Goal: Information Seeking & Learning: Learn about a topic

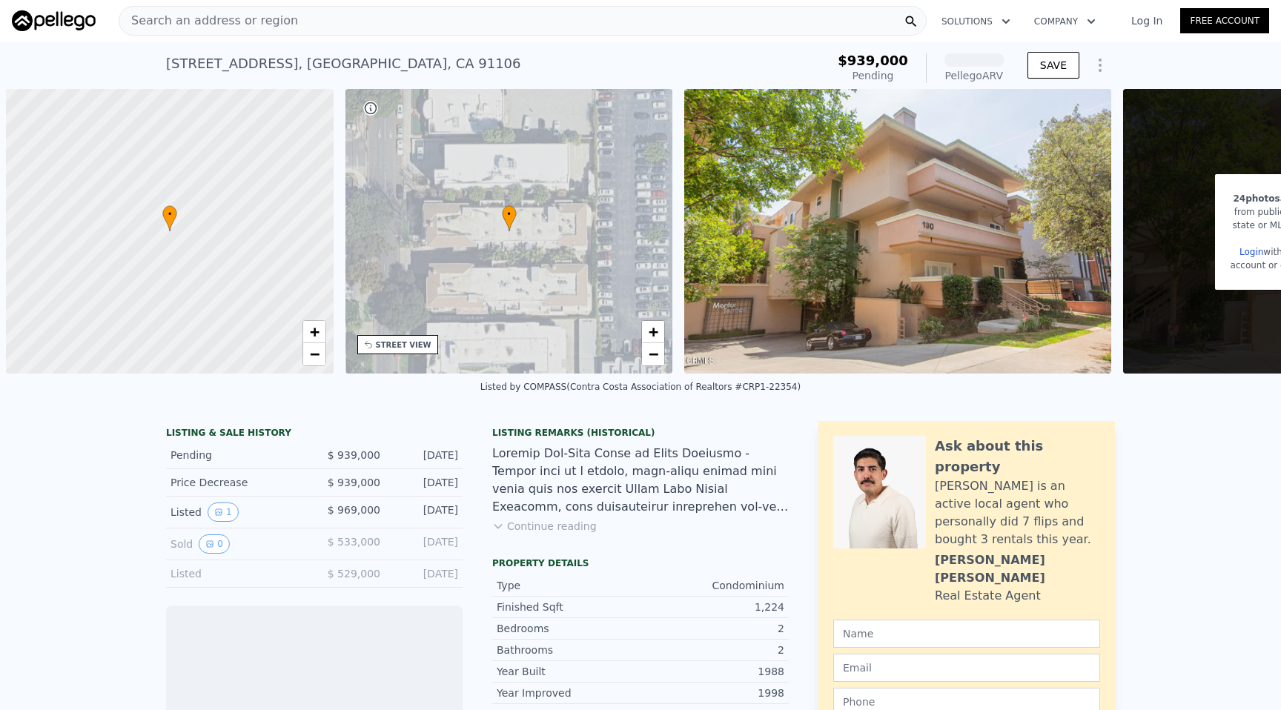
scroll to position [0, 6]
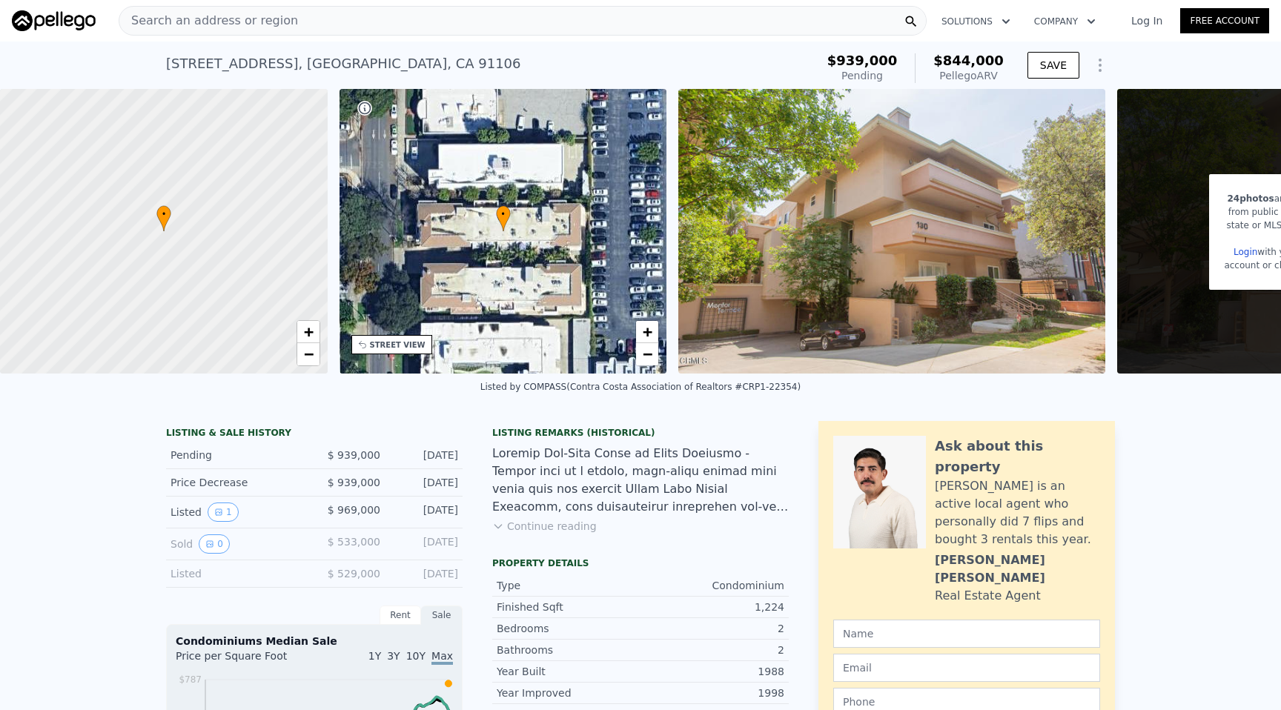
click at [412, 22] on div "Search an address or region" at bounding box center [523, 21] width 808 height 30
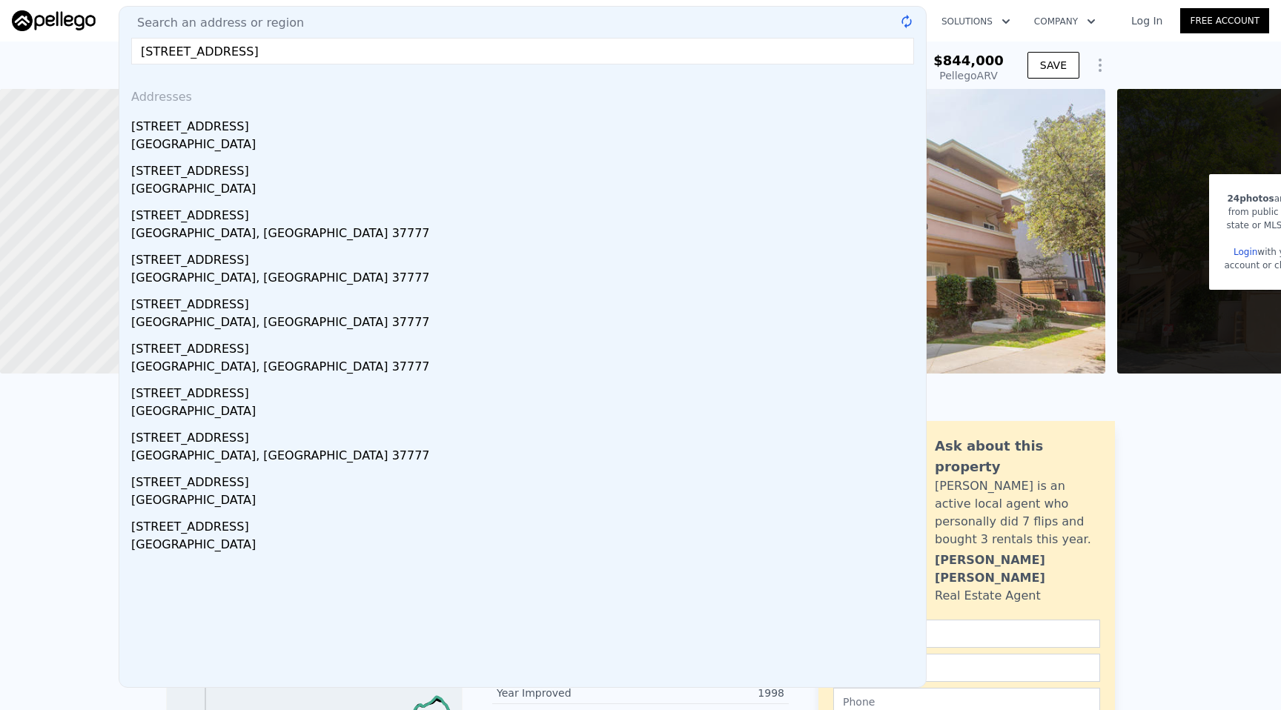
type input "[STREET_ADDRESS]"
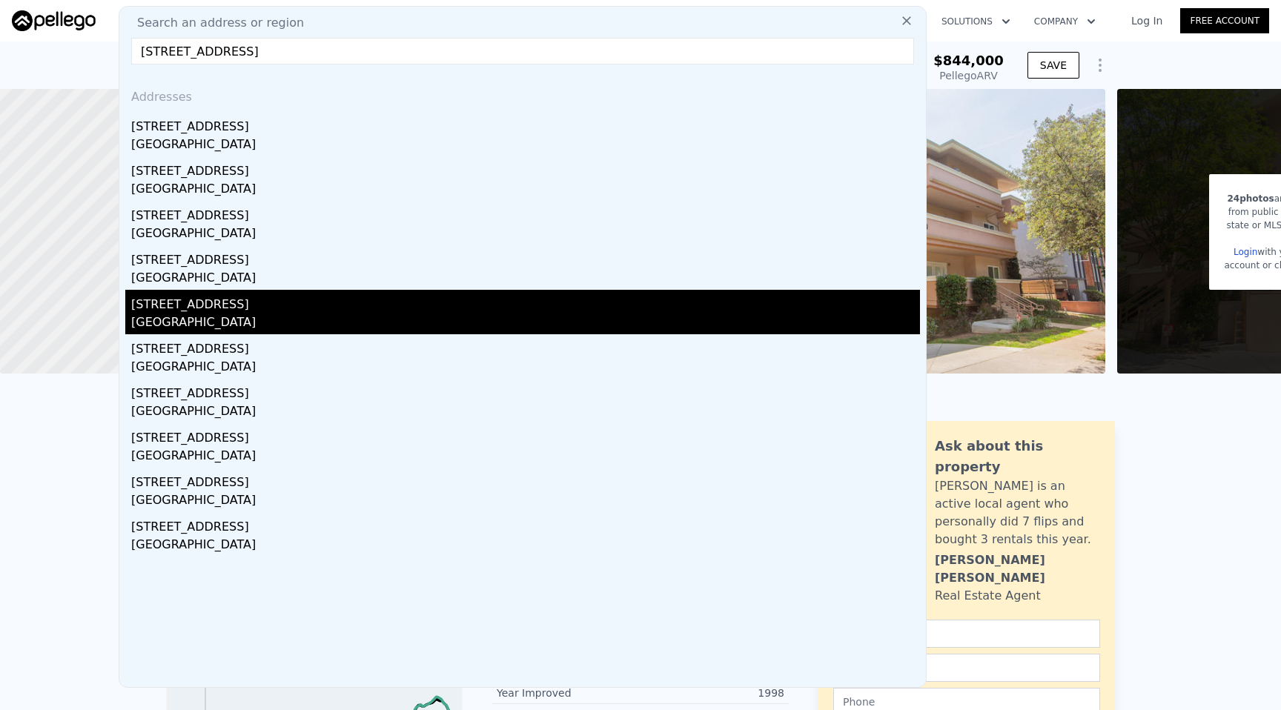
click at [298, 294] on div "[STREET_ADDRESS]" at bounding box center [525, 302] width 789 height 24
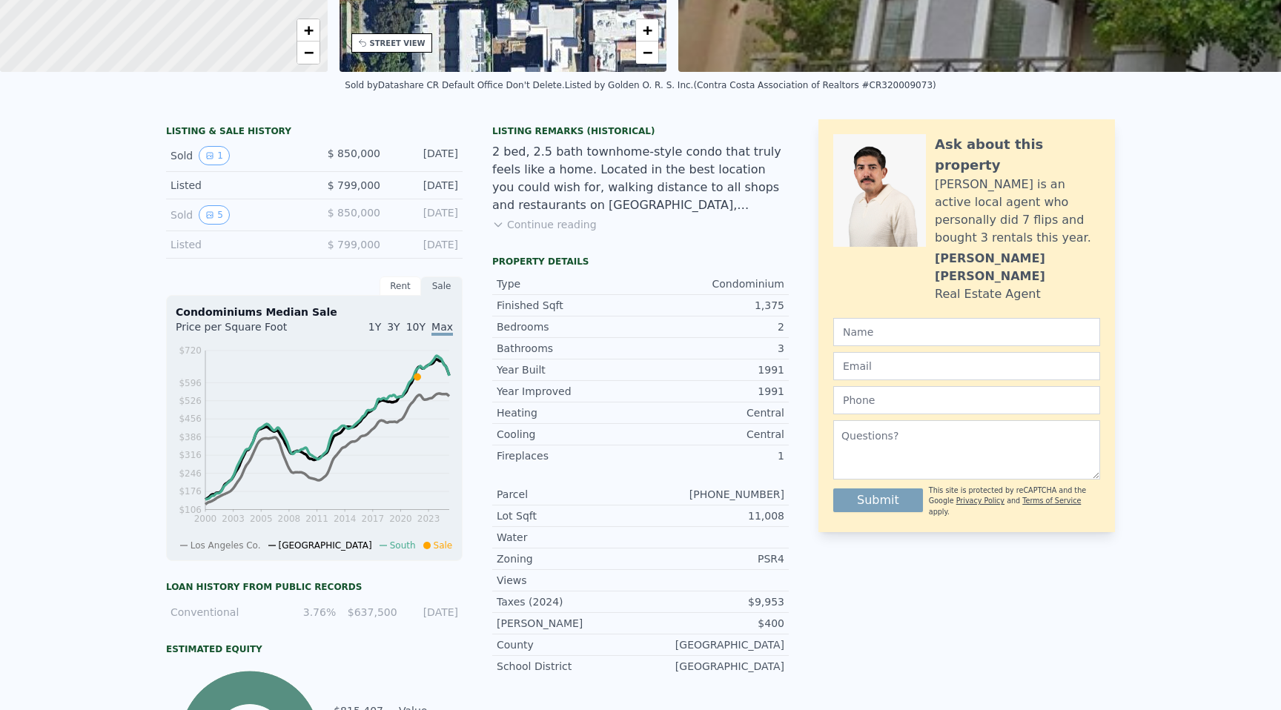
scroll to position [5, 0]
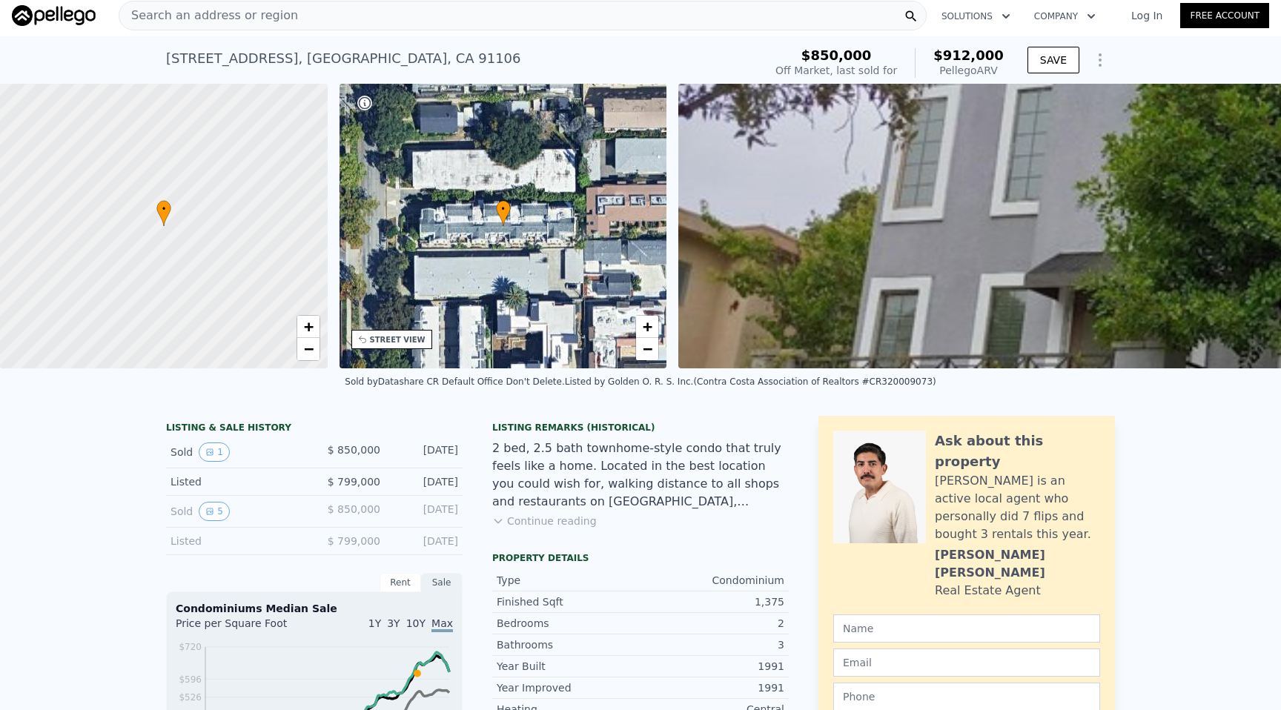
click at [382, 13] on div "Search an address or region" at bounding box center [523, 16] width 808 height 30
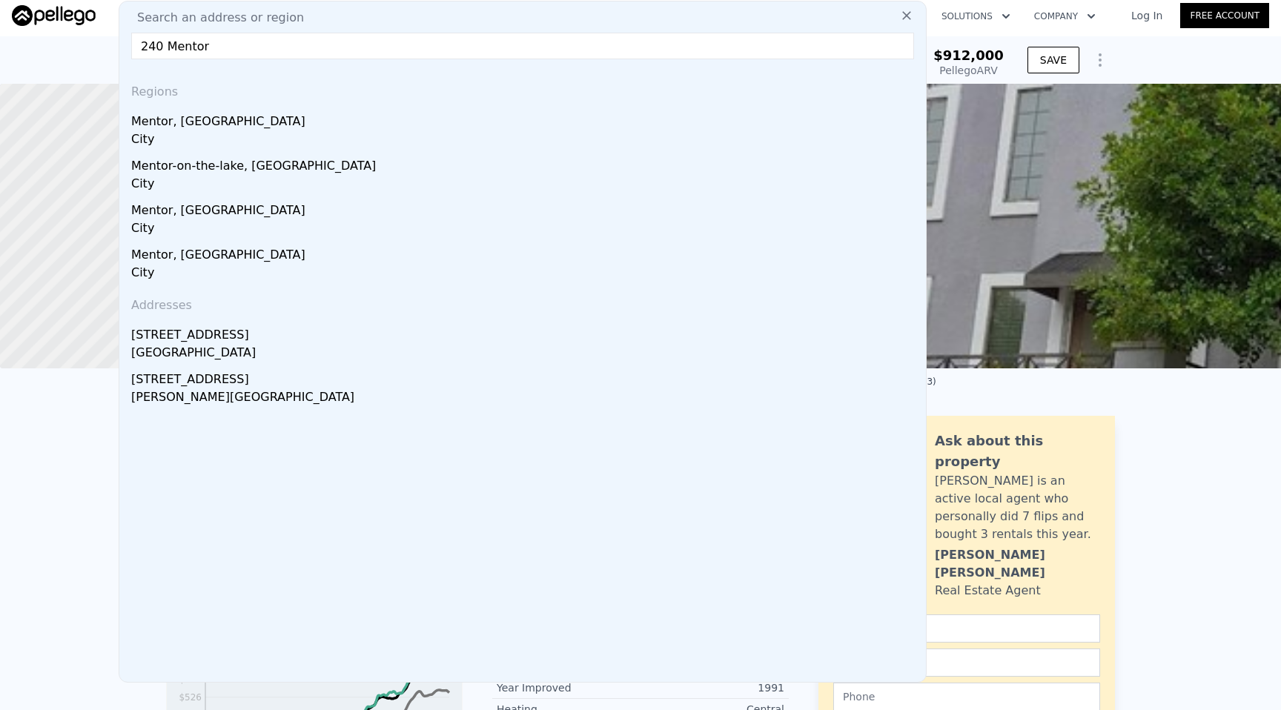
click at [168, 43] on input "240 Mentor" at bounding box center [522, 46] width 783 height 27
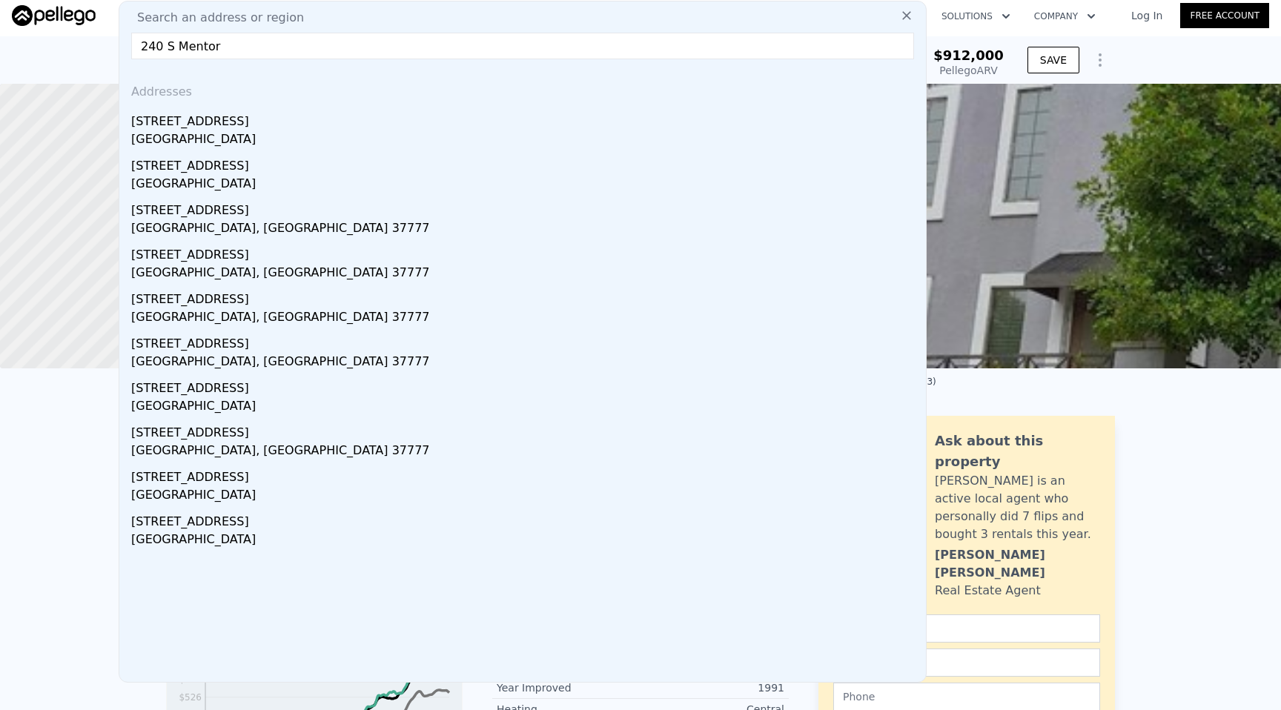
click at [238, 50] on input "240 S Mentor" at bounding box center [522, 46] width 783 height 27
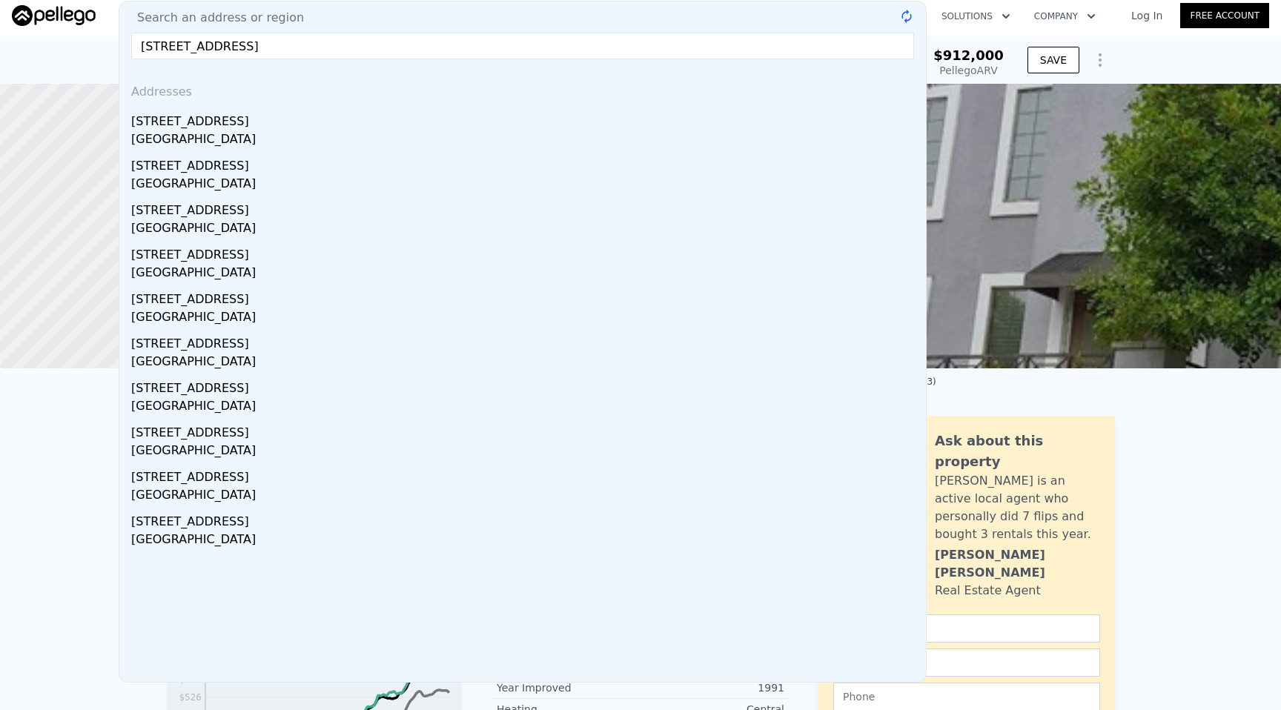
type input "[STREET_ADDRESS]"
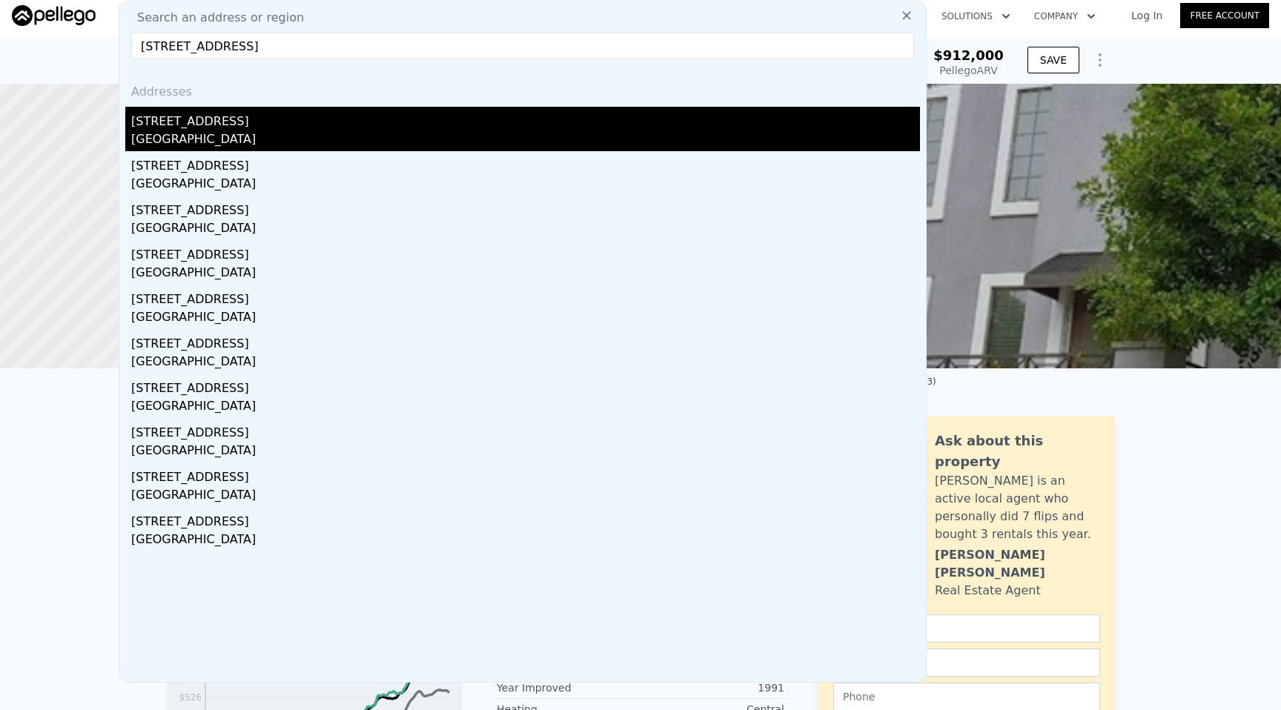
click at [283, 130] on div "[GEOGRAPHIC_DATA]" at bounding box center [525, 140] width 789 height 21
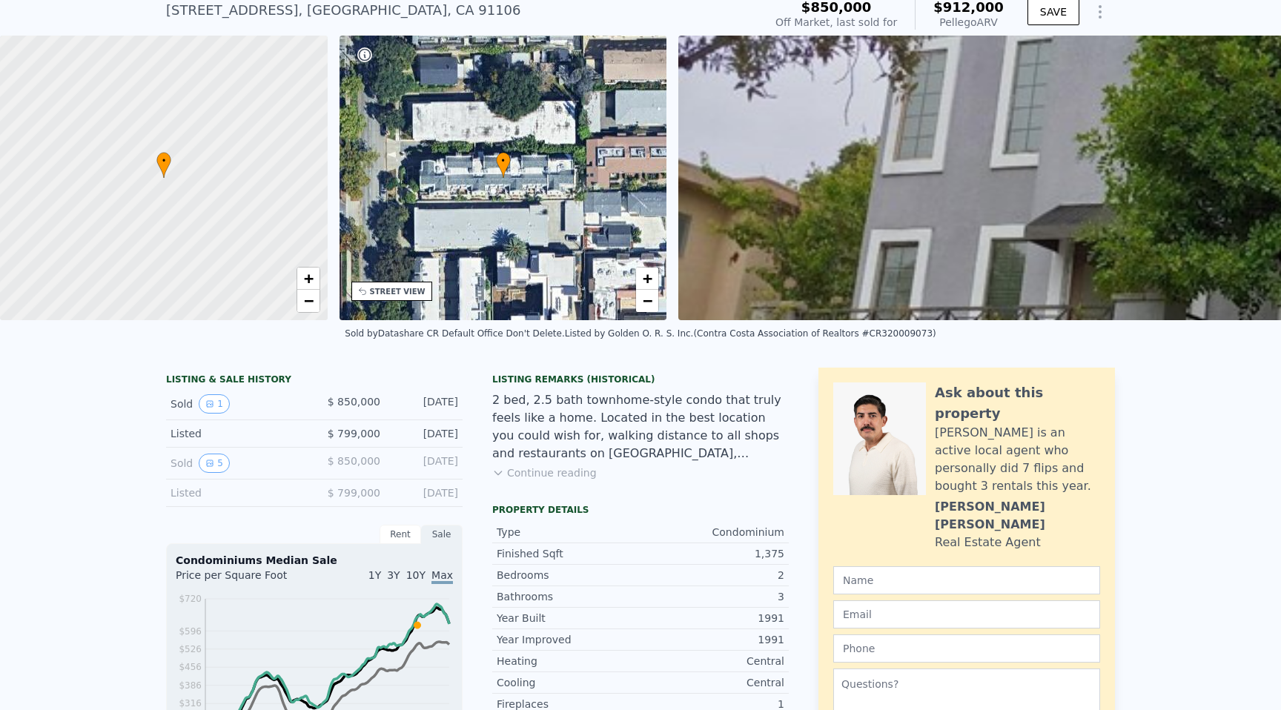
scroll to position [122, 0]
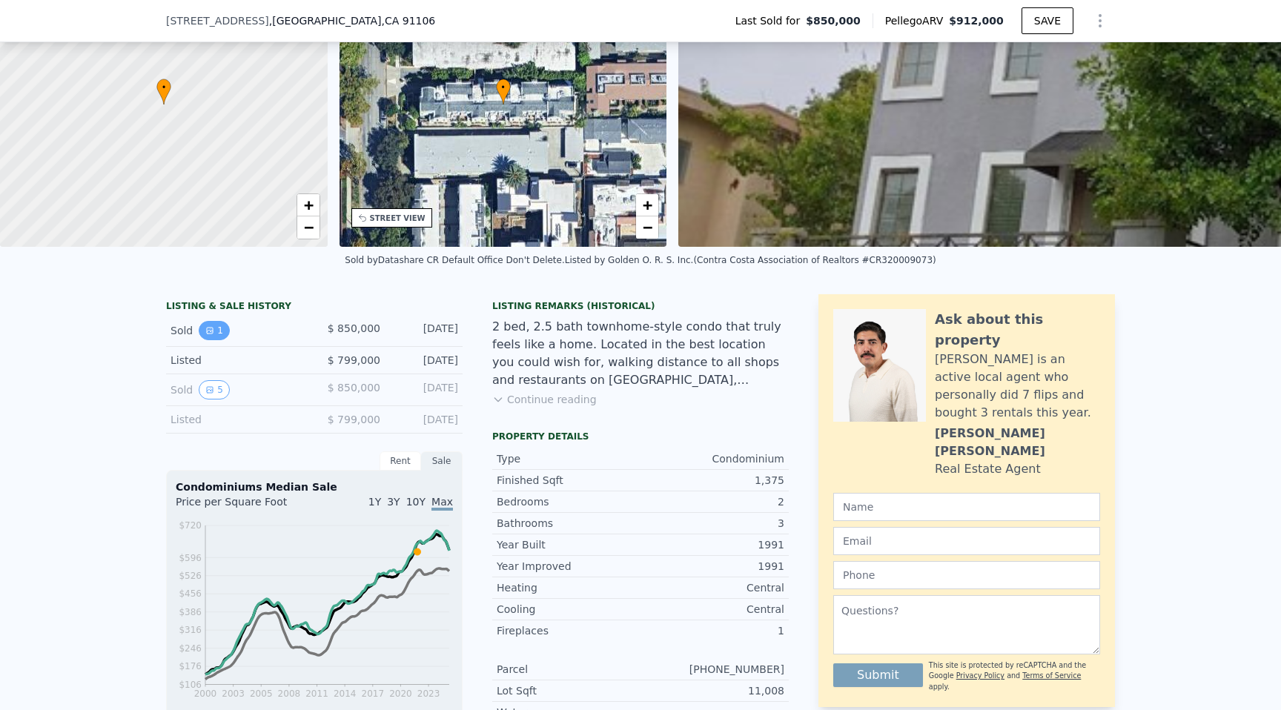
click at [207, 336] on button "1" at bounding box center [214, 330] width 31 height 19
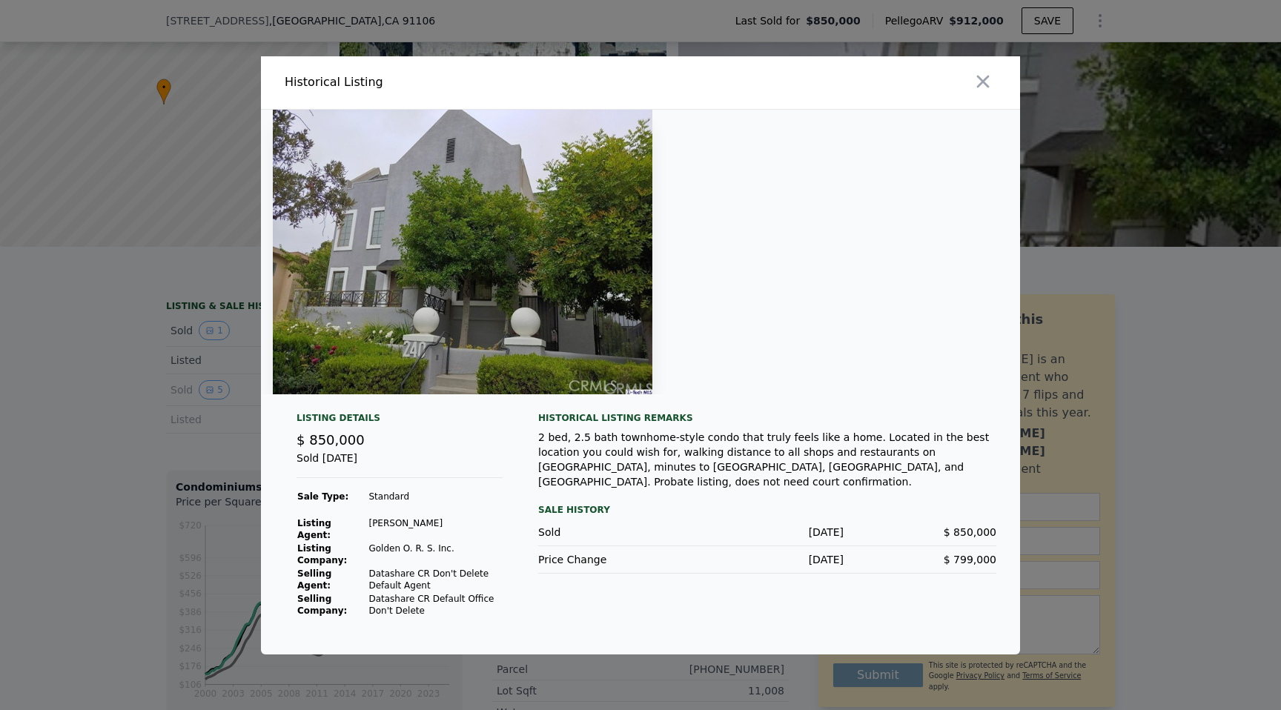
click at [162, 405] on div at bounding box center [640, 355] width 1281 height 710
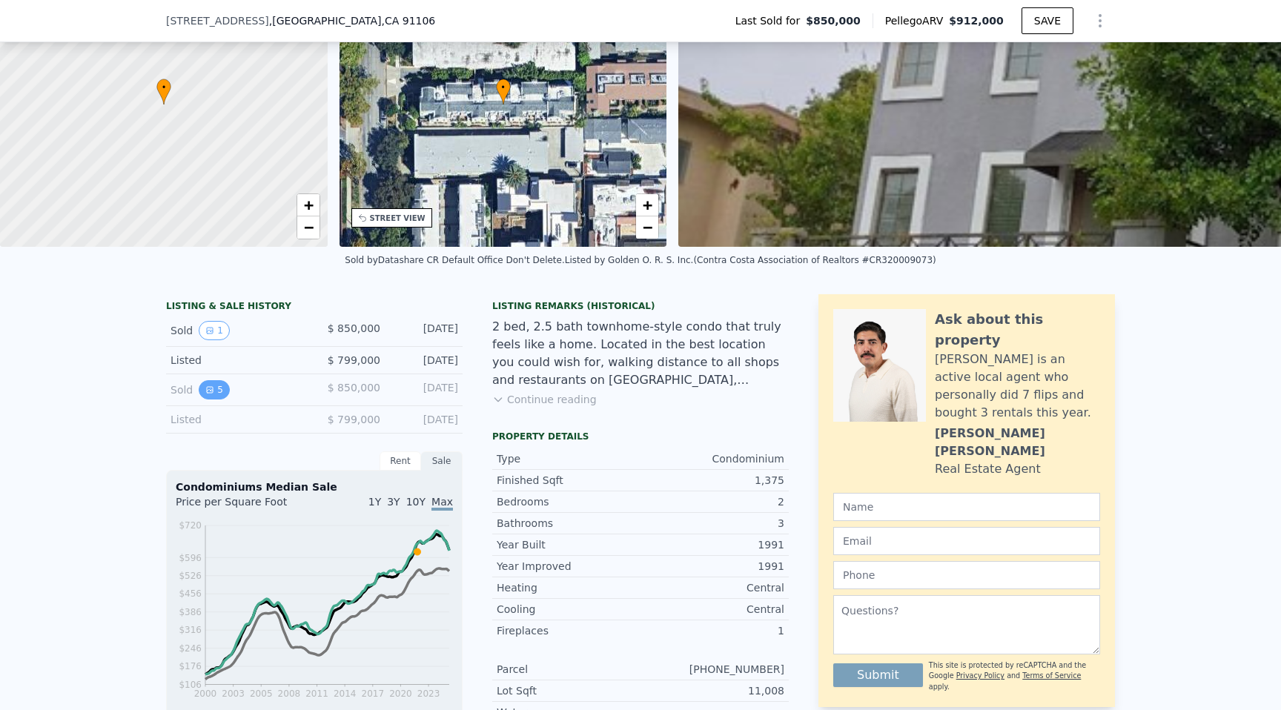
click at [201, 384] on button "5" at bounding box center [214, 389] width 31 height 19
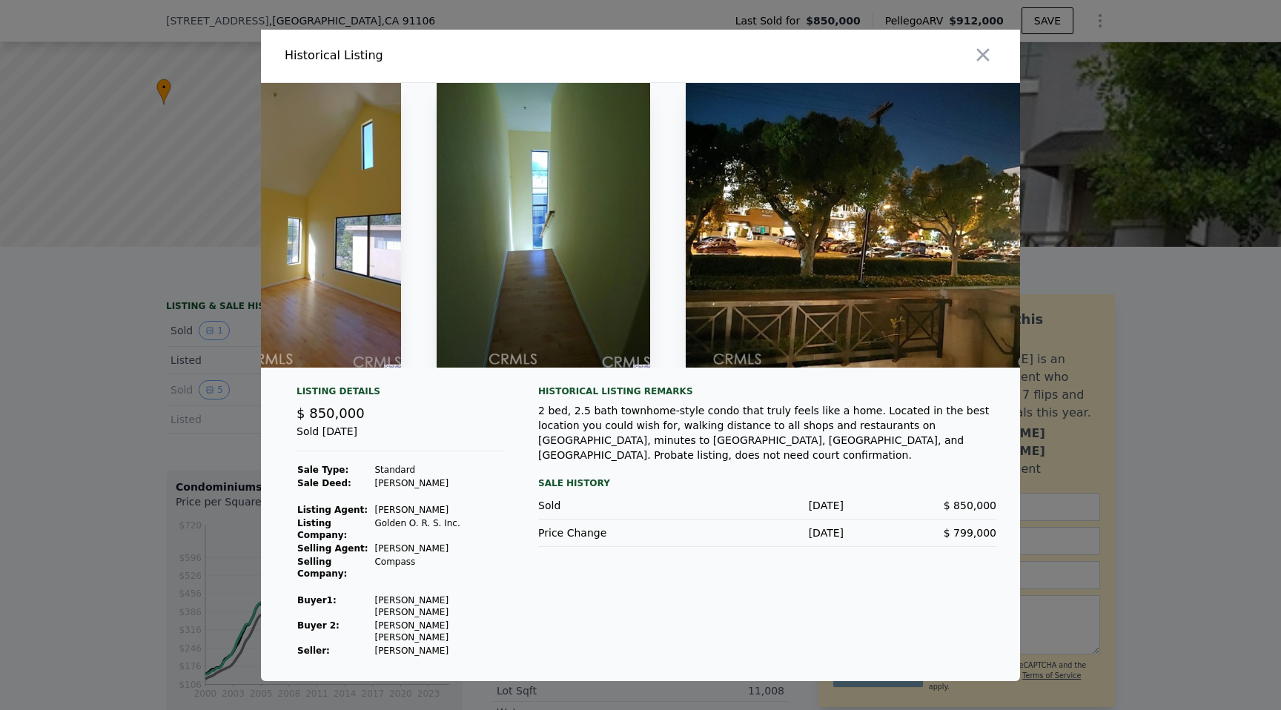
scroll to position [0, 796]
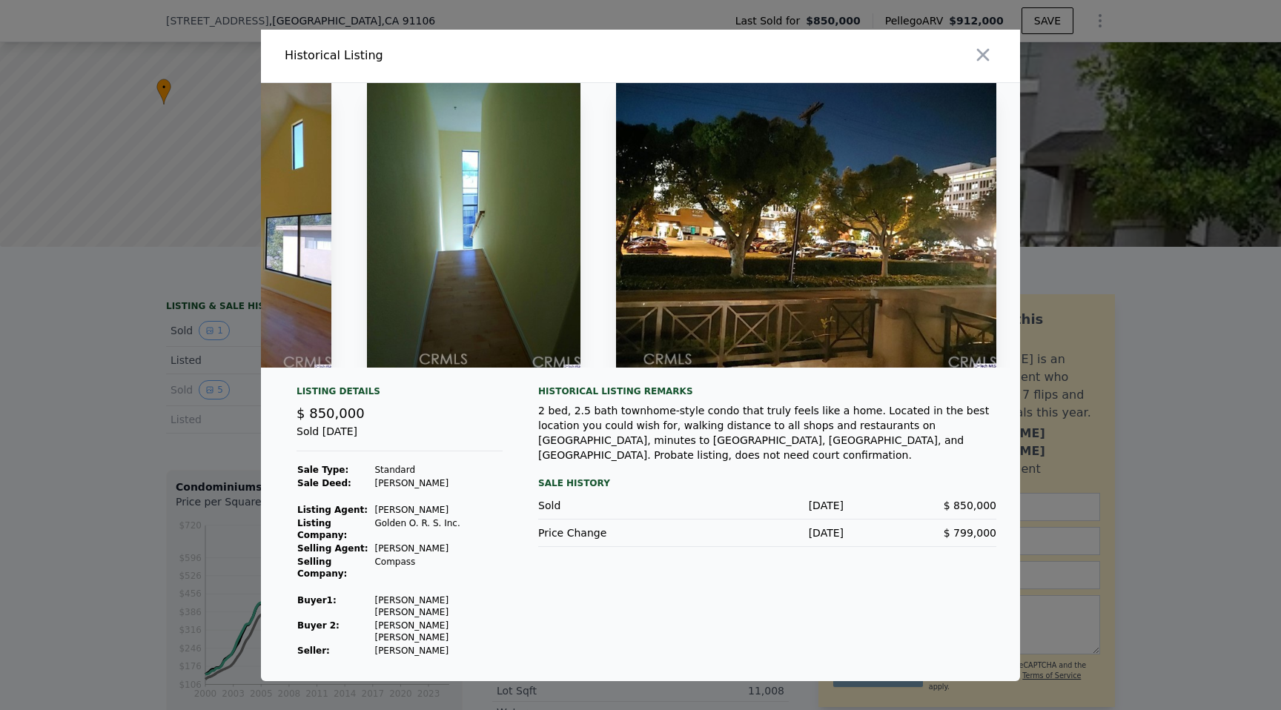
click at [148, 337] on div at bounding box center [640, 355] width 1281 height 710
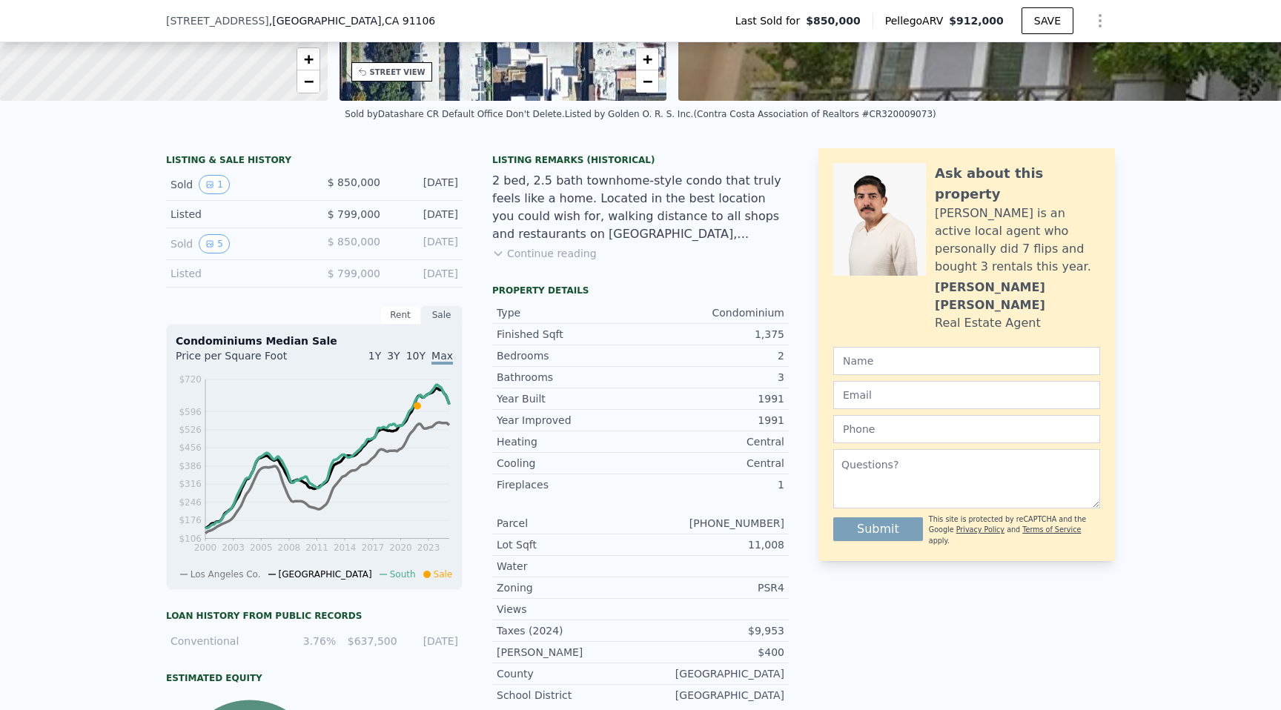
scroll to position [265, 0]
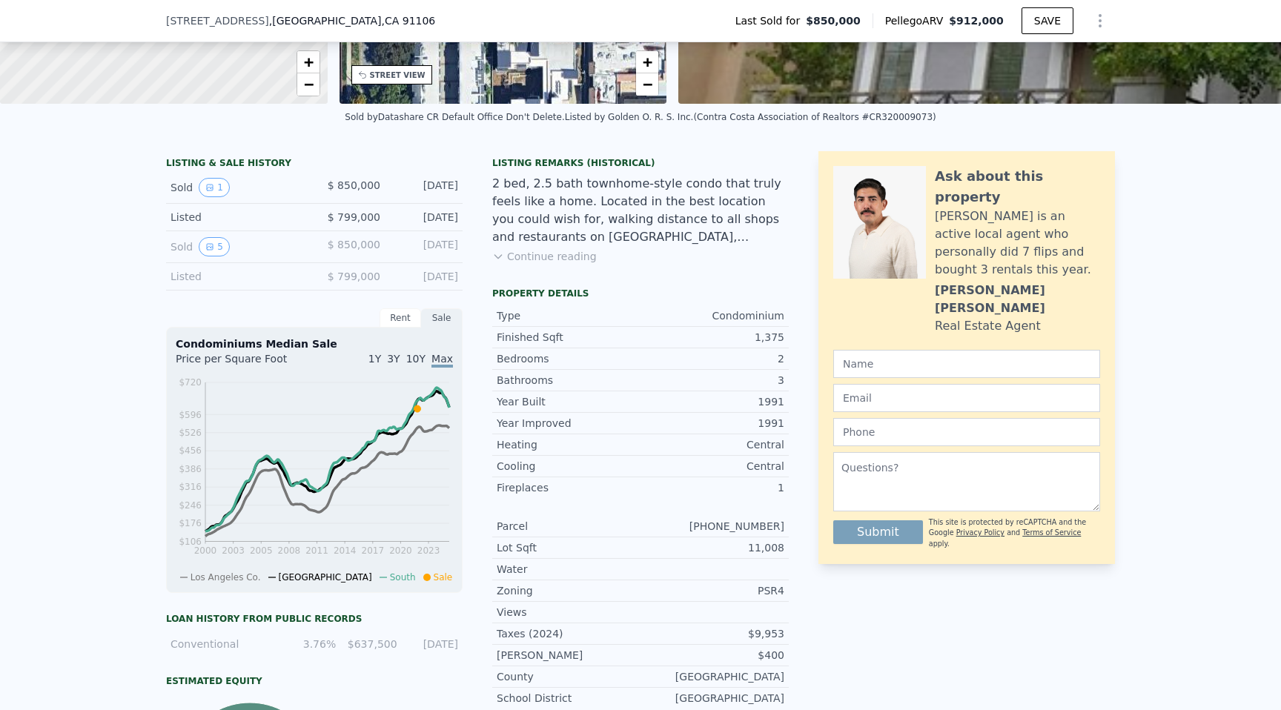
click at [563, 251] on button "Continue reading" at bounding box center [544, 256] width 105 height 15
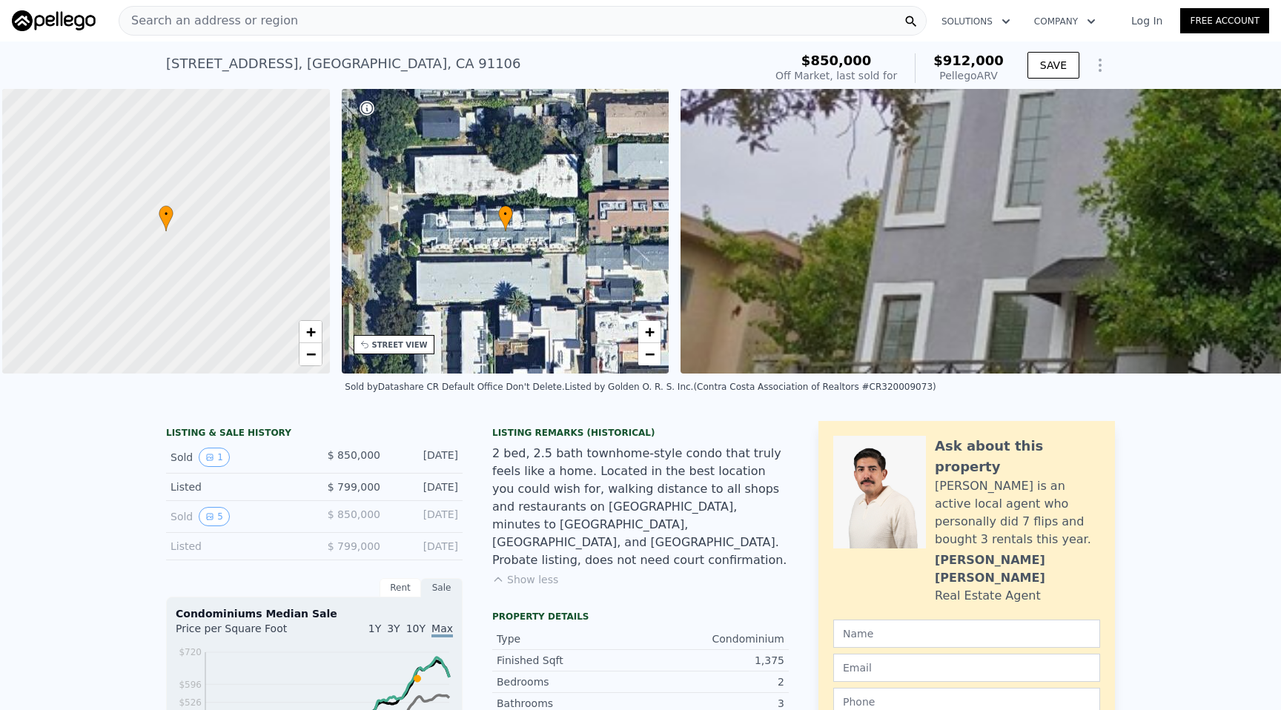
scroll to position [0, 6]
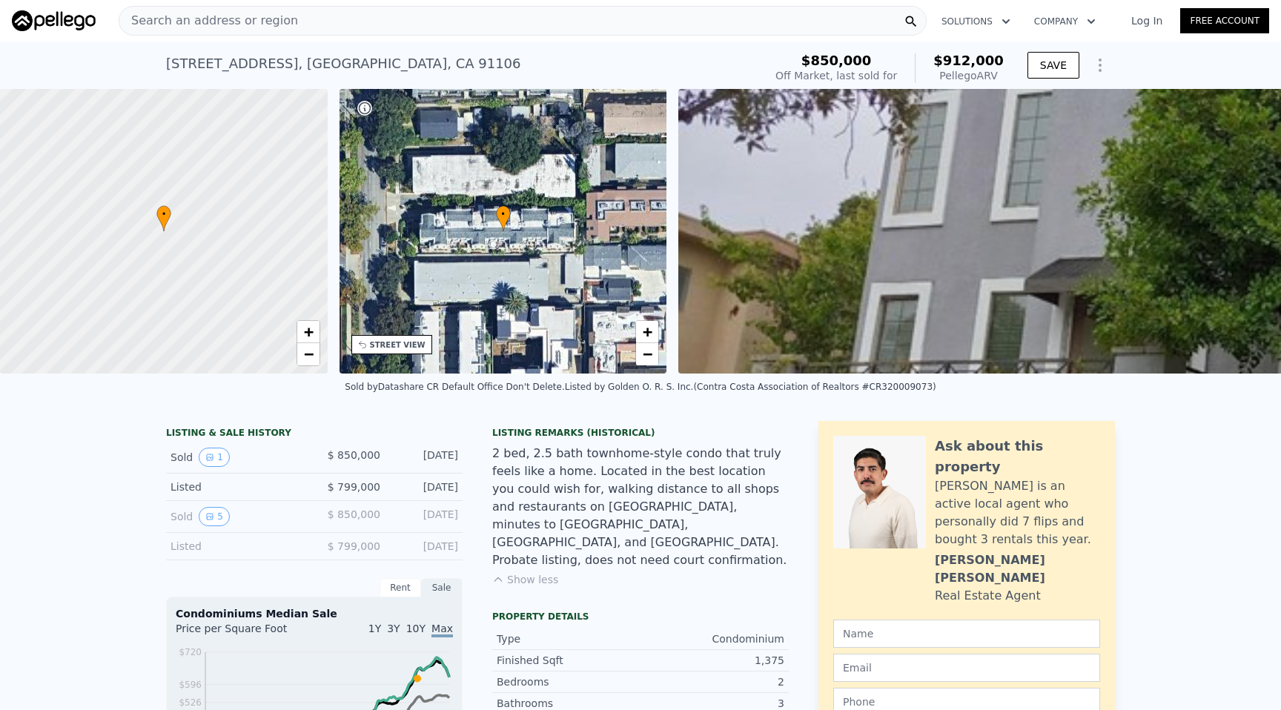
click at [1090, 63] on button "Show Options" at bounding box center [1101, 65] width 30 height 30
